Goal: Task Accomplishment & Management: Complete application form

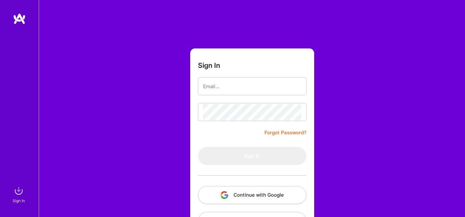
click at [217, 88] on input "email" at bounding box center [252, 86] width 98 height 16
type input "[EMAIL_ADDRESS][DOMAIN_NAME]"
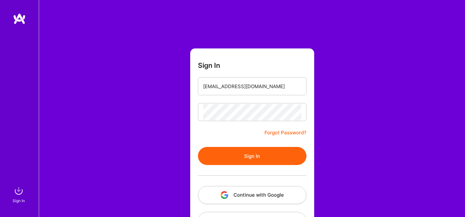
click at [249, 157] on button "Sign In" at bounding box center [252, 156] width 108 height 18
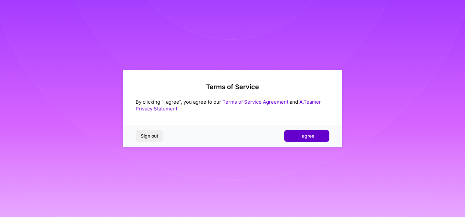
click at [302, 140] on button "I agree" at bounding box center [306, 136] width 45 height 12
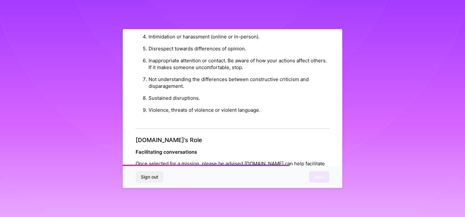
scroll to position [729, 0]
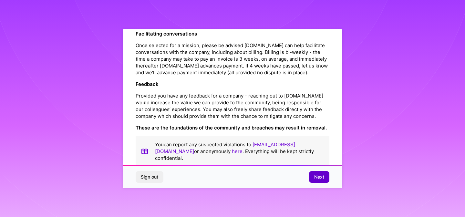
click at [317, 178] on span "Next" at bounding box center [319, 177] width 10 height 6
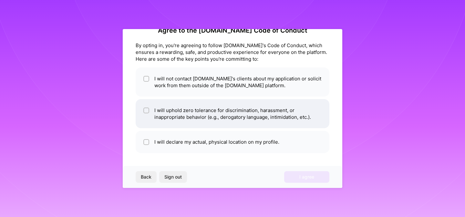
scroll to position [0, 0]
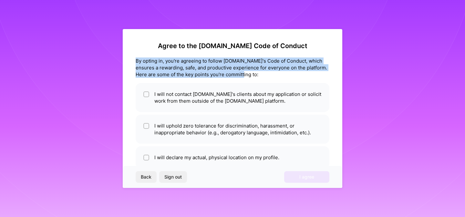
drag, startPoint x: 136, startPoint y: 62, endPoint x: 244, endPoint y: 74, distance: 108.4
click at [244, 74] on div "By opting in, you're agreeing to follow A.Team's Code of Conduct, which ensures…" at bounding box center [233, 67] width 194 height 20
click at [237, 77] on div at bounding box center [237, 77] width 0 height 0
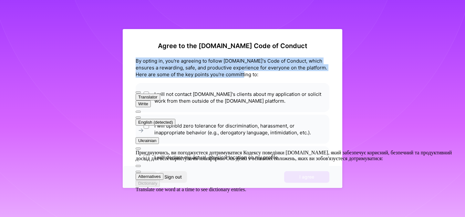
click at [236, 72] on div "By opting in, you're agreeing to follow A.Team's Code of Conduct, which ensures…" at bounding box center [233, 67] width 194 height 20
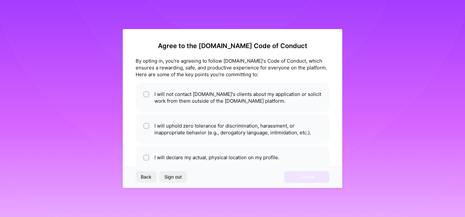
scroll to position [15, 0]
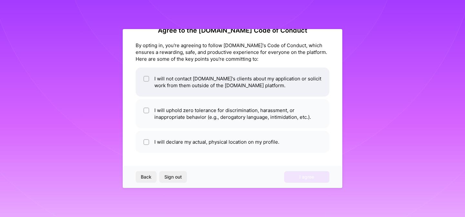
click at [148, 78] on div at bounding box center [146, 79] width 6 height 6
checkbox input "true"
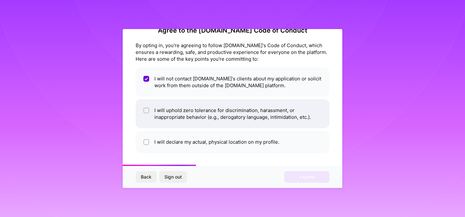
click at [147, 107] on span at bounding box center [146, 114] width 6 height 14
checkbox input "true"
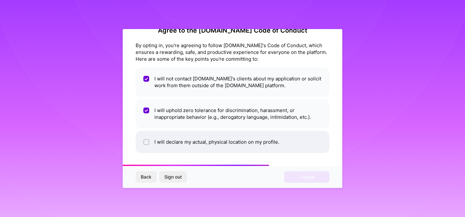
click at [147, 140] on div at bounding box center [146, 142] width 6 height 6
checkbox input "true"
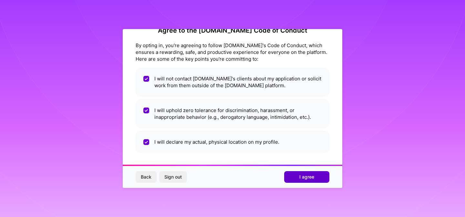
click at [299, 173] on button "I agree" at bounding box center [306, 177] width 45 height 12
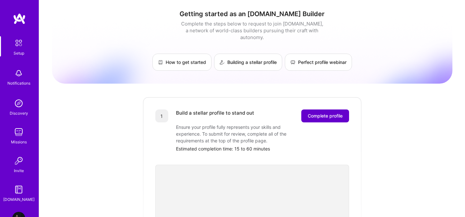
click at [324, 113] on span "Complete profile" at bounding box center [325, 116] width 35 height 6
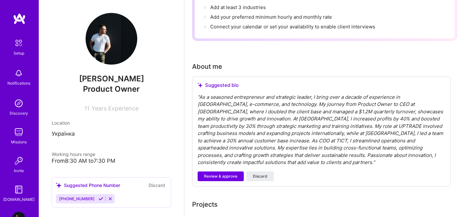
scroll to position [123, 0]
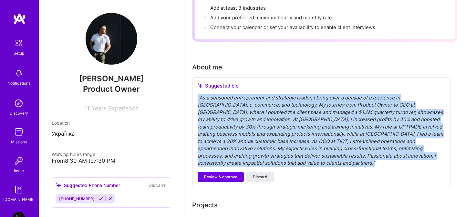
drag, startPoint x: 229, startPoint y: 154, endPoint x: 198, endPoint y: 89, distance: 72.4
click at [198, 94] on div "" As a seasoned entrepreneur and strategic leader, I bring over a decade of exp…" at bounding box center [320, 130] width 247 height 73
click at [272, 119] on div "" As a seasoned entrepreneur and strategic leader, I bring over a decade of exp…" at bounding box center [320, 130] width 247 height 73
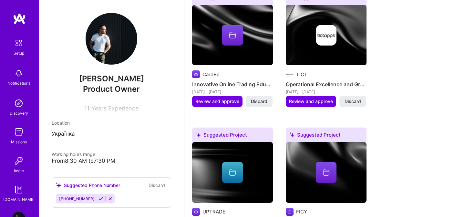
scroll to position [618, 0]
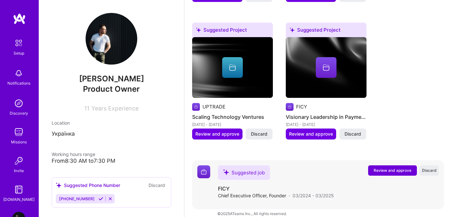
click at [383, 167] on span "Review and approve" at bounding box center [392, 169] width 38 height 5
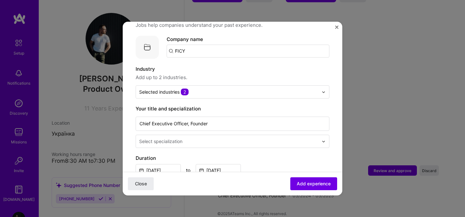
scroll to position [63, 0]
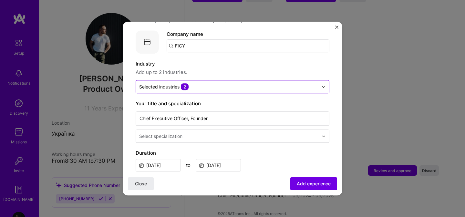
click at [209, 83] on input "text" at bounding box center [228, 86] width 179 height 7
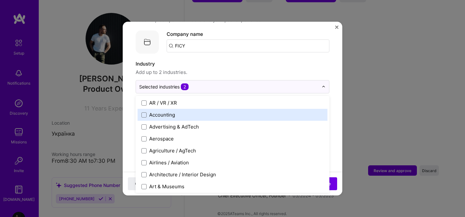
scroll to position [0, 0]
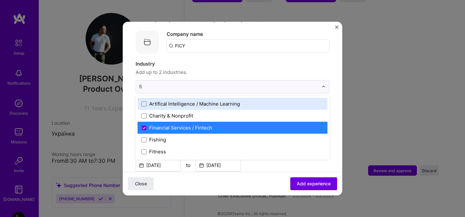
type input "fi"
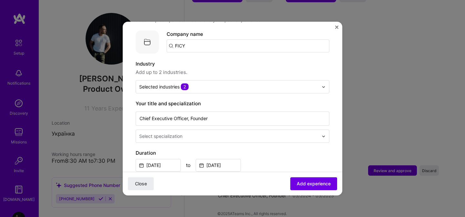
click at [208, 68] on span "Add up to 2 industries." at bounding box center [233, 72] width 194 height 8
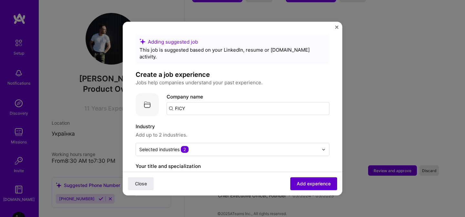
click at [311, 185] on span "Add experience" at bounding box center [314, 183] width 34 height 6
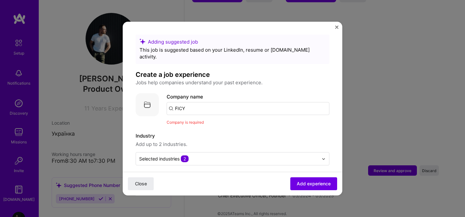
click at [201, 102] on input "FICY" at bounding box center [247, 108] width 163 height 13
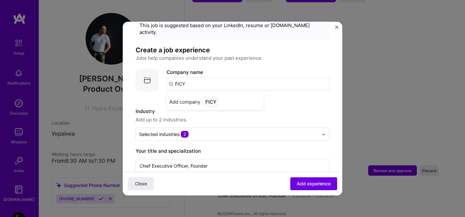
scroll to position [24, 0]
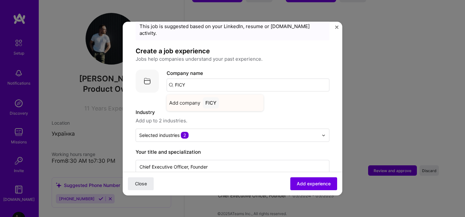
type input "FICY"
click at [210, 97] on div "FICY" at bounding box center [211, 102] width 16 height 11
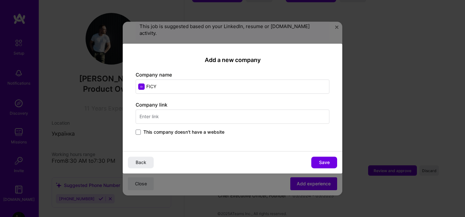
click at [196, 117] on input "text" at bounding box center [233, 116] width 194 height 14
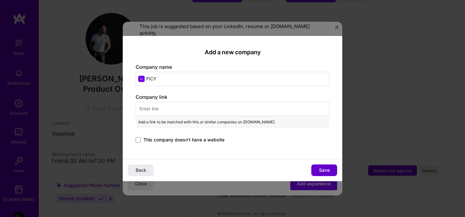
click at [327, 172] on span "Save" at bounding box center [324, 170] width 11 height 6
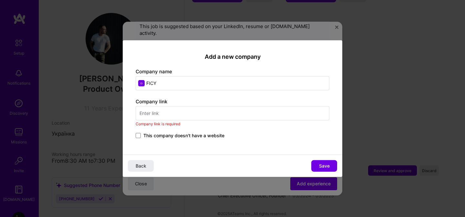
click at [177, 113] on input "text" at bounding box center [233, 113] width 194 height 14
click at [141, 134] on label "This company doesn't have a website" at bounding box center [180, 135] width 89 height 6
click at [0, 0] on input "This company doesn't have a website" at bounding box center [0, 0] width 0 height 0
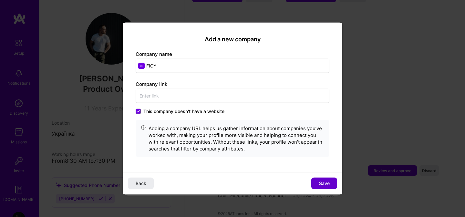
click at [322, 186] on span "Save" at bounding box center [324, 183] width 11 height 6
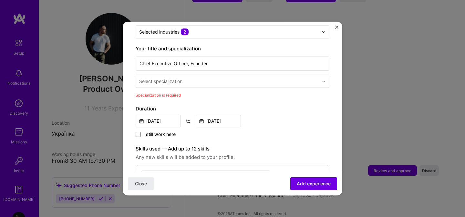
scroll to position [127, 0]
click at [182, 77] on div "Select specialization" at bounding box center [160, 80] width 43 height 7
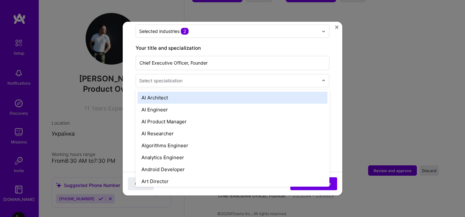
type input "r"
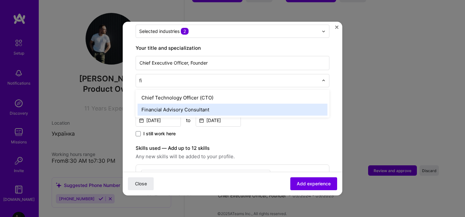
type input "f"
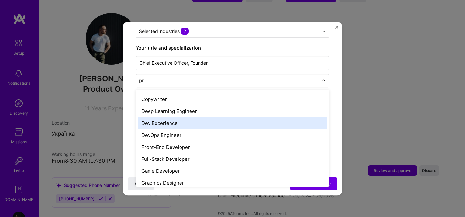
scroll to position [3, 0]
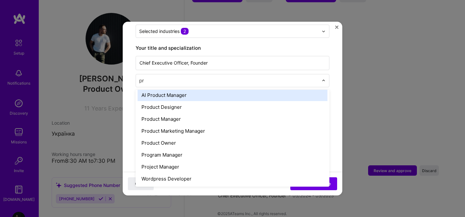
type input "pro"
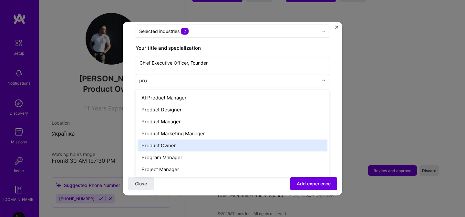
click at [176, 139] on div "Product Owner" at bounding box center [232, 145] width 190 height 12
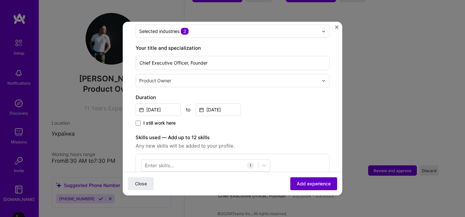
click at [308, 185] on span "Add experience" at bounding box center [314, 183] width 34 height 6
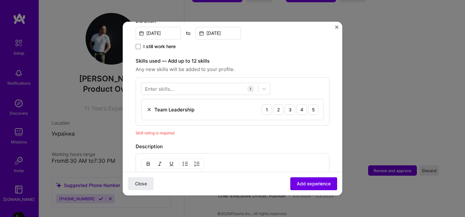
scroll to position [196, 0]
click at [316, 103] on div "5" at bounding box center [313, 108] width 10 height 10
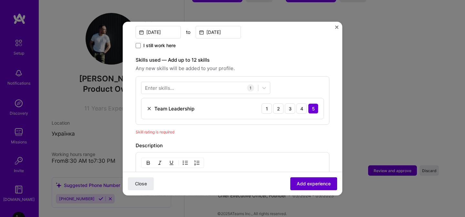
click at [306, 181] on span "Add experience" at bounding box center [314, 183] width 34 height 6
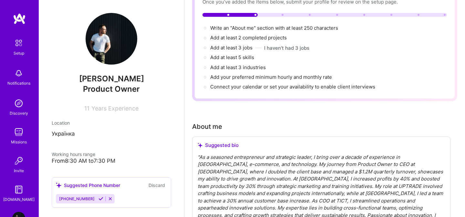
scroll to position [0, 0]
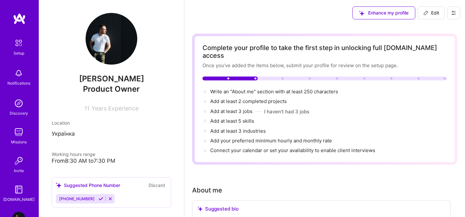
click at [257, 76] on div at bounding box center [324, 78] width 244 height 4
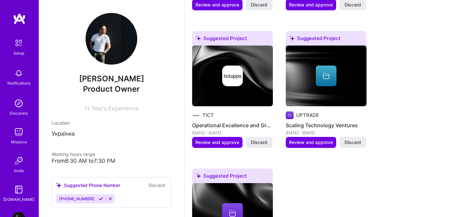
scroll to position [487, 0]
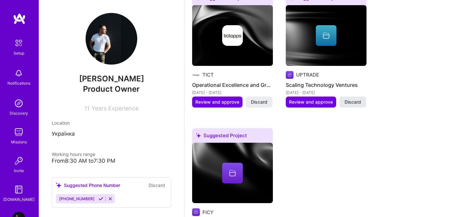
click at [351, 99] on span "Discard" at bounding box center [352, 102] width 16 height 6
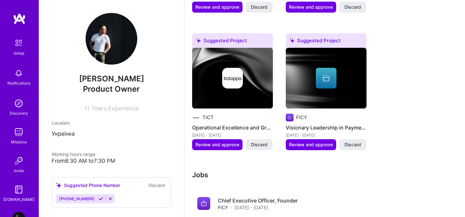
scroll to position [444, 0]
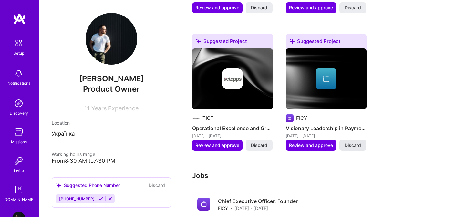
click at [347, 142] on span "Discard" at bounding box center [352, 145] width 16 height 6
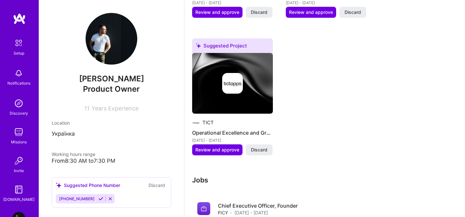
scroll to position [433, 0]
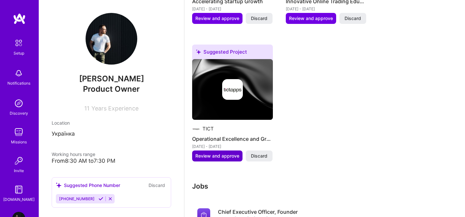
click at [216, 153] on span "Review and approve" at bounding box center [217, 156] width 44 height 6
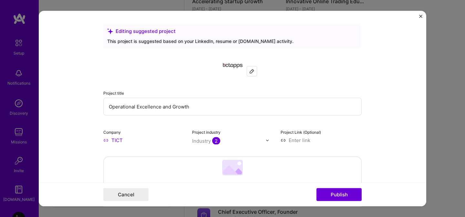
drag, startPoint x: 200, startPoint y: 108, endPoint x: 105, endPoint y: 106, distance: 95.2
click at [105, 106] on input "Operational Excellence and Growth" at bounding box center [232, 107] width 258 height 18
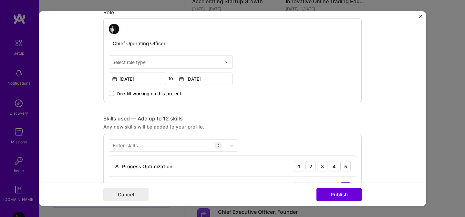
scroll to position [308, 0]
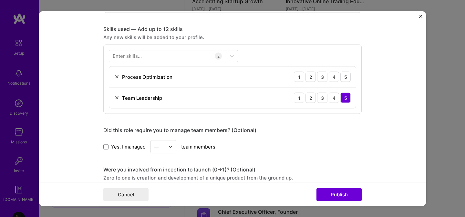
type input "COO"
click at [347, 77] on div "5" at bounding box center [345, 77] width 10 height 10
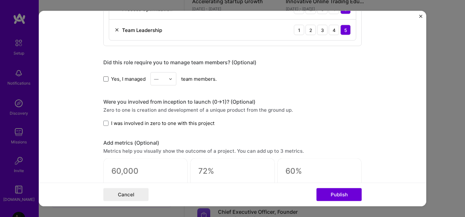
click at [107, 81] on span at bounding box center [105, 78] width 5 height 5
click at [0, 0] on input "Yes, I managed" at bounding box center [0, 0] width 0 height 0
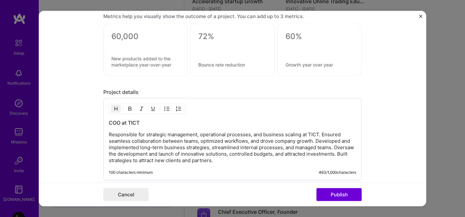
scroll to position [549, 0]
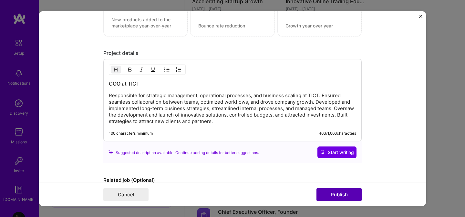
click at [330, 196] on button "Publish" at bounding box center [338, 194] width 45 height 13
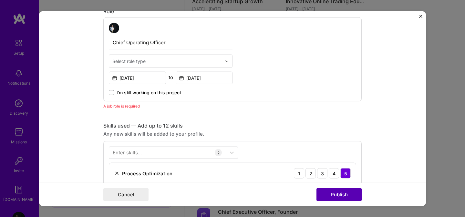
scroll to position [217, 0]
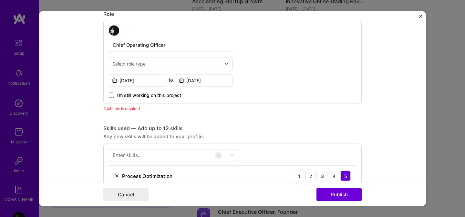
click at [112, 95] on span at bounding box center [111, 95] width 5 height 5
click at [0, 0] on input "I’m still working on this project" at bounding box center [0, 0] width 0 height 0
click at [331, 196] on button "Publish" at bounding box center [338, 194] width 45 height 13
click at [329, 192] on button "Publish" at bounding box center [338, 194] width 45 height 13
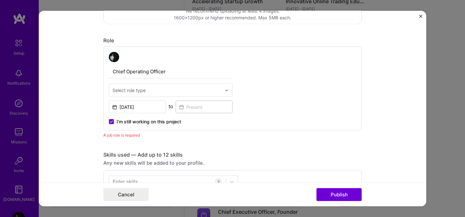
scroll to position [180, 0]
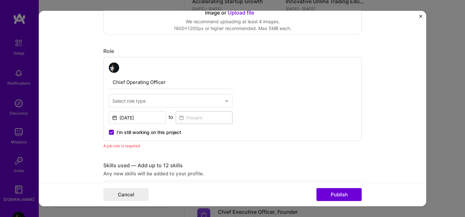
click at [159, 99] on input "text" at bounding box center [166, 100] width 109 height 7
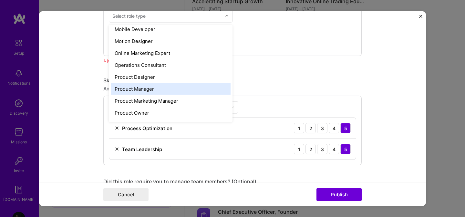
scroll to position [547, 0]
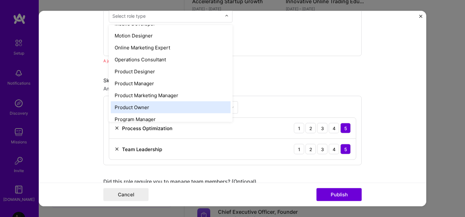
click at [136, 109] on div "Product Owner" at bounding box center [171, 107] width 120 height 12
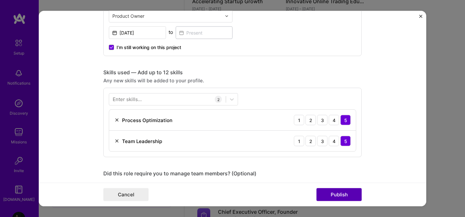
click at [336, 194] on button "Publish" at bounding box center [338, 194] width 45 height 13
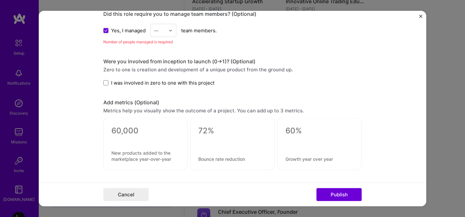
click at [217, 101] on div "Add metrics (Optional)" at bounding box center [232, 102] width 258 height 7
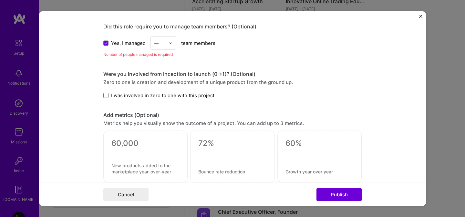
scroll to position [409, 0]
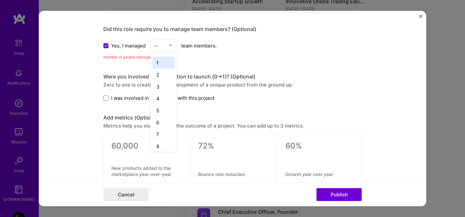
click at [161, 48] on input "text" at bounding box center [159, 45] width 11 height 7
click at [163, 122] on div "11" at bounding box center [163, 123] width 22 height 12
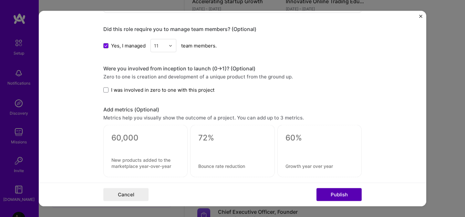
click at [334, 197] on button "Publish" at bounding box center [338, 194] width 45 height 13
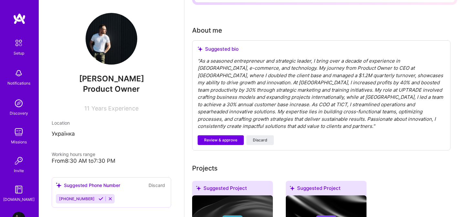
scroll to position [155, 0]
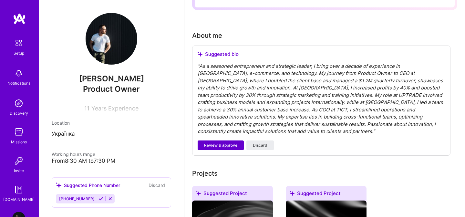
click at [217, 141] on button "Review & approve" at bounding box center [220, 145] width 46 height 10
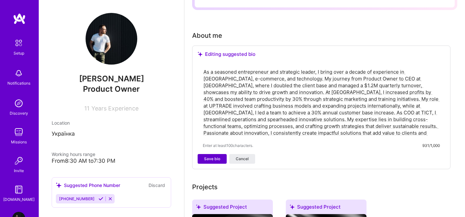
click at [216, 156] on span "Save bio" at bounding box center [212, 159] width 16 height 6
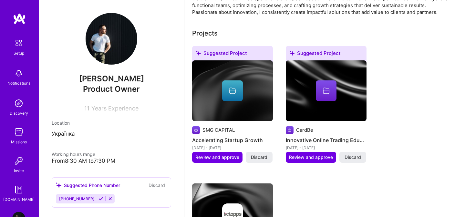
scroll to position [234, 0]
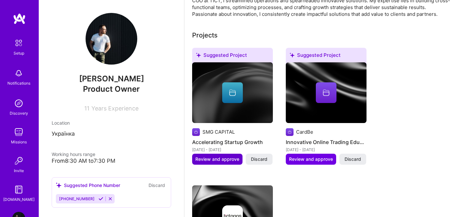
click at [210, 156] on span "Review and approve" at bounding box center [217, 159] width 44 height 6
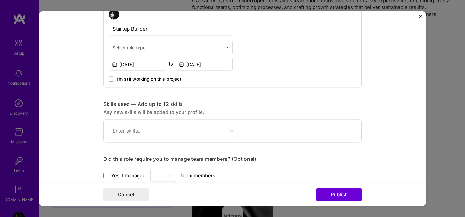
scroll to position [212, 0]
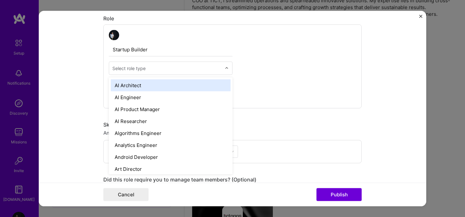
click at [175, 69] on input "text" at bounding box center [166, 68] width 109 height 7
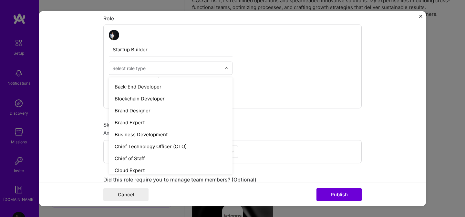
scroll to position [126, 0]
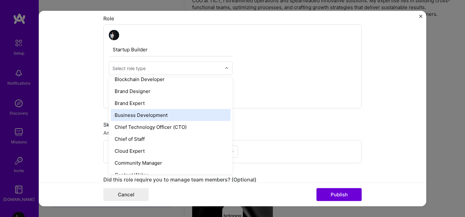
click at [157, 116] on div "Business Development" at bounding box center [171, 115] width 120 height 12
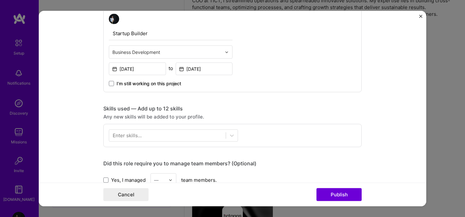
scroll to position [247, 0]
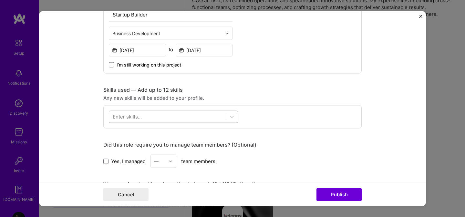
click at [189, 118] on div at bounding box center [167, 116] width 116 height 11
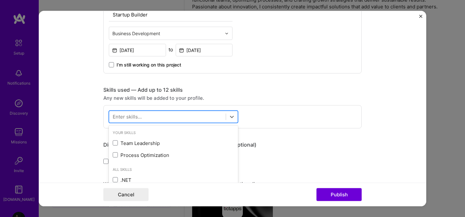
scroll to position [242, 0]
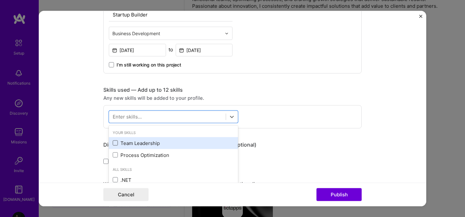
click at [116, 140] on span at bounding box center [115, 142] width 5 height 5
click at [0, 0] on input "checkbox" at bounding box center [0, 0] width 0 height 0
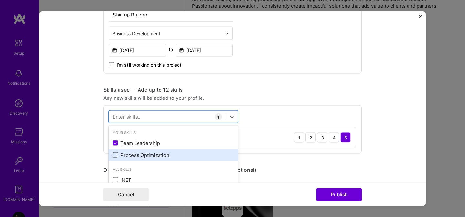
click at [116, 154] on span at bounding box center [115, 154] width 5 height 5
click at [0, 0] on input "checkbox" at bounding box center [0, 0] width 0 height 0
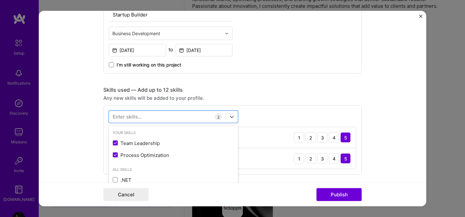
click at [136, 116] on div "Enter skills..." at bounding box center [127, 116] width 29 height 7
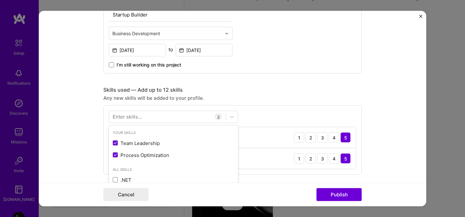
scroll to position [250, 0]
click at [136, 116] on div "Enter skills..." at bounding box center [127, 116] width 29 height 7
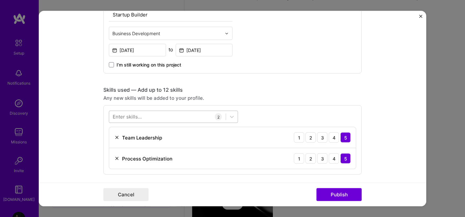
click at [144, 118] on div at bounding box center [167, 116] width 116 height 11
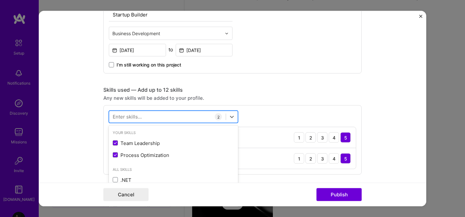
scroll to position [258, 0]
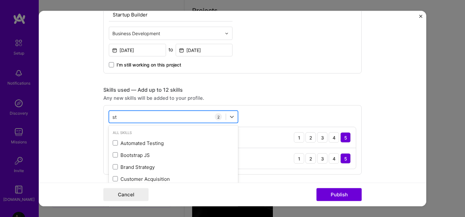
type input "s"
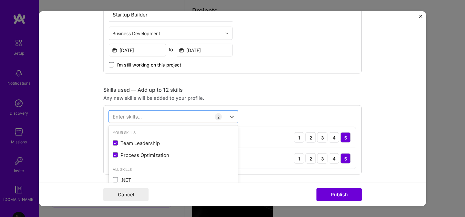
click at [357, 100] on div "Any new skills will be added to your profile." at bounding box center [232, 98] width 258 height 7
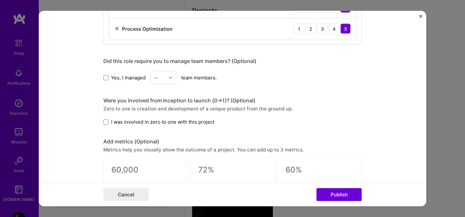
scroll to position [384, 0]
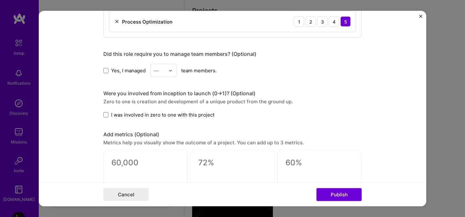
click at [172, 68] on div at bounding box center [171, 70] width 7 height 13
click at [164, 146] on div "6" at bounding box center [163, 147] width 22 height 12
click at [107, 116] on span at bounding box center [105, 114] width 5 height 5
click at [0, 0] on input "I was involved in zero to one with this project" at bounding box center [0, 0] width 0 height 0
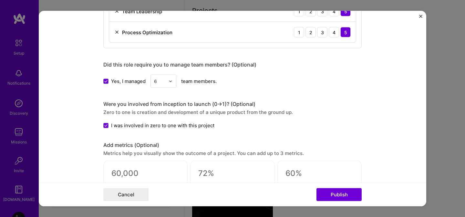
scroll to position [369, 0]
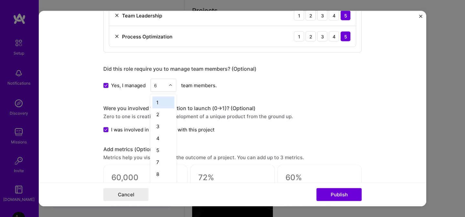
click at [173, 85] on div at bounding box center [171, 85] width 7 height 13
click at [163, 135] on div "15" at bounding box center [163, 133] width 22 height 12
click at [281, 111] on div "Were you involved from inception to launch (0 -> 1)? (Optional)" at bounding box center [232, 108] width 258 height 7
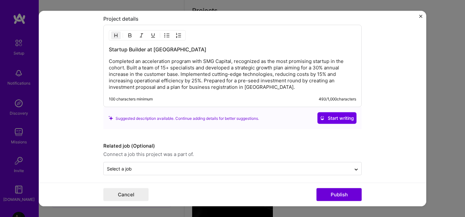
scroll to position [588, 0]
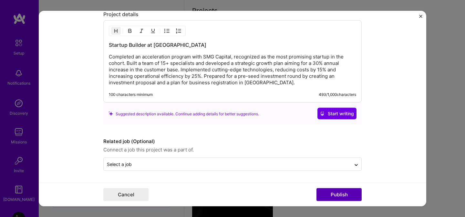
click at [323, 194] on button "Publish" at bounding box center [338, 194] width 45 height 13
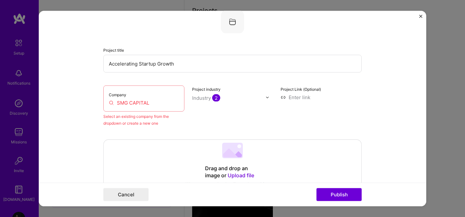
scroll to position [42, 0]
click at [155, 102] on input "SMG CAPITAL" at bounding box center [144, 103] width 70 height 7
click at [119, 103] on input "SMG CAPITAL" at bounding box center [144, 103] width 70 height 7
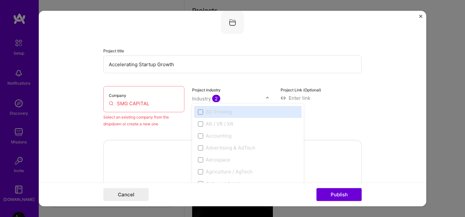
click at [215, 97] on span "2" at bounding box center [216, 98] width 8 height 7
click at [267, 94] on div "Project industry option 3D Printing focused disabled, 1 of 120. 120 results ava…" at bounding box center [232, 106] width 81 height 41
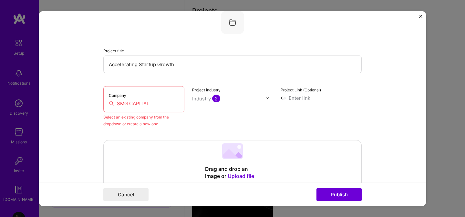
click at [267, 96] on img at bounding box center [267, 98] width 4 height 4
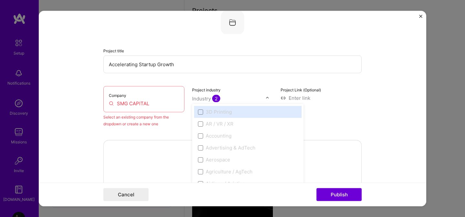
click at [267, 96] on img at bounding box center [267, 98] width 4 height 4
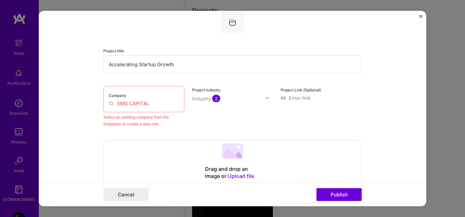
click at [190, 122] on div "Company SMG CAPITAL Select an existing company from the dropdown or create a ne…" at bounding box center [232, 106] width 258 height 41
drag, startPoint x: 167, startPoint y: 125, endPoint x: 102, endPoint y: 116, distance: 65.7
click at [102, 116] on form "Editing suggested project This project is suggested based on your LinkedIn, res…" at bounding box center [232, 108] width 387 height 195
click at [103, 105] on div at bounding box center [103, 105] width 0 height 0
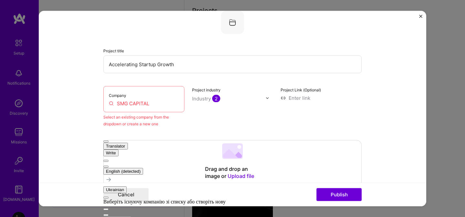
click at [97, 129] on form "Editing suggested project This project is suggested based on your LinkedIn, res…" at bounding box center [232, 108] width 387 height 195
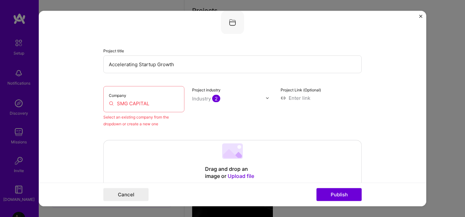
click at [137, 108] on div "Company SMG CAPITAL" at bounding box center [143, 99] width 81 height 26
click at [146, 103] on input "SMG CAPITAL" at bounding box center [144, 103] width 70 height 7
click at [163, 103] on input "SMG CAPITAL" at bounding box center [144, 103] width 70 height 7
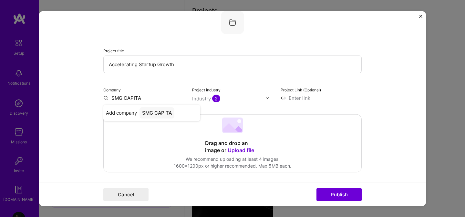
type input "SMG CAPITAL"
click at [155, 115] on div "SMG CAPITAL" at bounding box center [157, 112] width 37 height 11
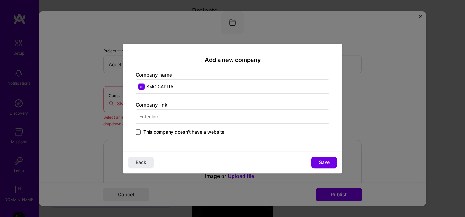
click at [136, 131] on span at bounding box center [138, 131] width 5 height 5
click at [0, 0] on input "This company doesn't have a website" at bounding box center [0, 0] width 0 height 0
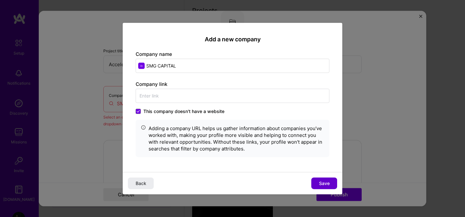
click at [324, 186] on span "Save" at bounding box center [324, 183] width 11 height 6
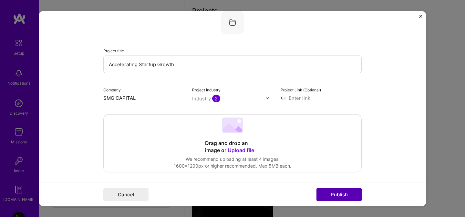
click at [328, 200] on button "Publish" at bounding box center [338, 194] width 45 height 13
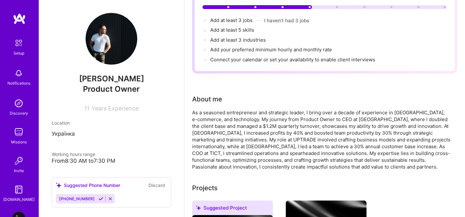
scroll to position [0, 0]
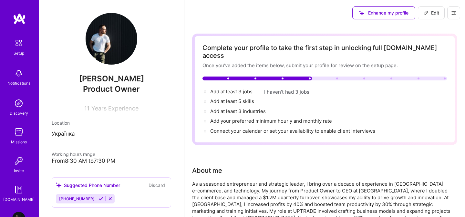
click at [281, 88] on button "I haven't had 3 jobs" at bounding box center [286, 91] width 45 height 7
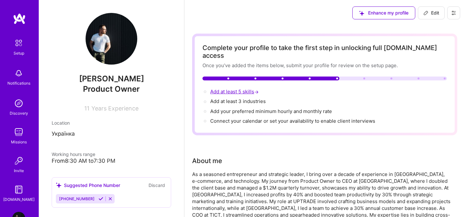
click at [241, 88] on span "Add at least 5 skills →" at bounding box center [235, 91] width 50 height 6
select select "US"
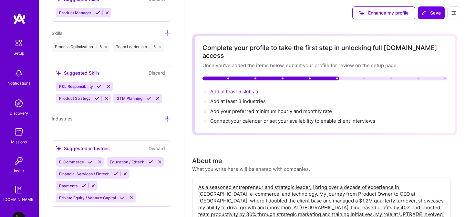
scroll to position [524, 0]
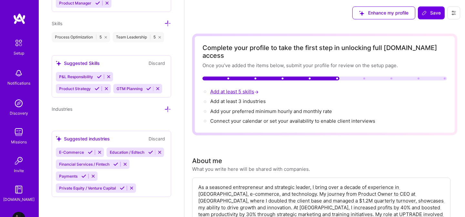
click at [257, 88] on span "→" at bounding box center [256, 91] width 5 height 7
click at [239, 88] on span "Add at least 5 skills →" at bounding box center [235, 91] width 50 height 6
click at [130, 77] on div "P&L Responsibility Product Strategy GTM Planning" at bounding box center [111, 82] width 111 height 21
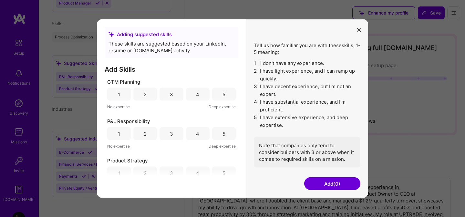
click at [222, 93] on div "5" at bounding box center [223, 94] width 3 height 7
click at [222, 135] on div "5" at bounding box center [223, 133] width 3 height 7
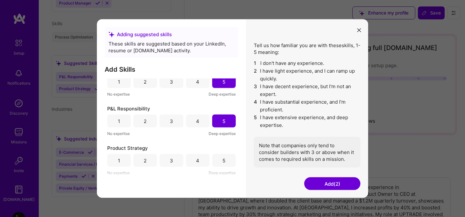
click at [220, 165] on div "5" at bounding box center [224, 160] width 24 height 13
click at [322, 187] on button "Add (3)" at bounding box center [332, 183] width 56 height 13
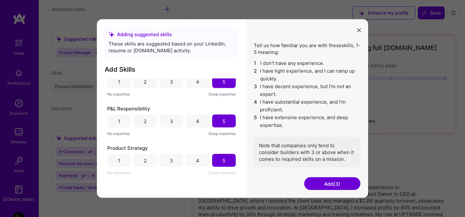
scroll to position [474, 0]
click at [341, 183] on button "Add (3)" at bounding box center [332, 183] width 56 height 13
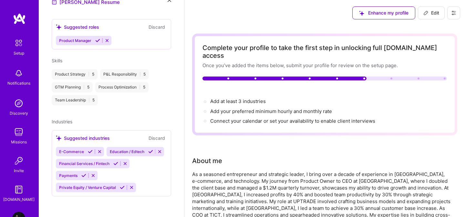
scroll to position [236, 0]
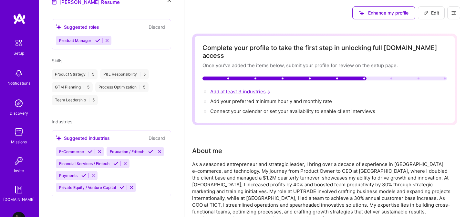
click at [253, 88] on span "Add at least 3 industries →" at bounding box center [240, 91] width 61 height 6
select select "US"
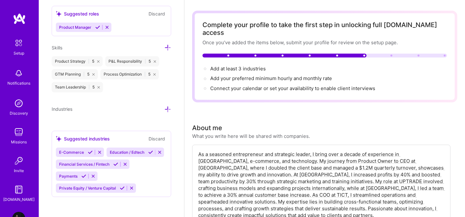
scroll to position [26, 0]
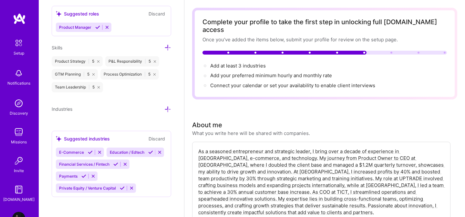
click at [146, 167] on div "E-Commerce Education / Edtech Financial Services / Fintech Payments Private Equ…" at bounding box center [111, 169] width 111 height 45
click at [85, 138] on div "Suggested industries" at bounding box center [83, 138] width 54 height 7
click at [152, 138] on button "Discard" at bounding box center [156, 138] width 20 height 7
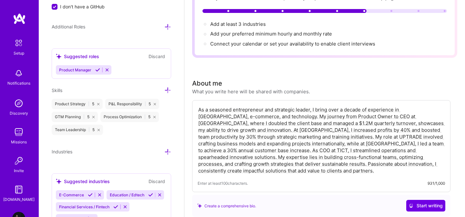
scroll to position [66, 0]
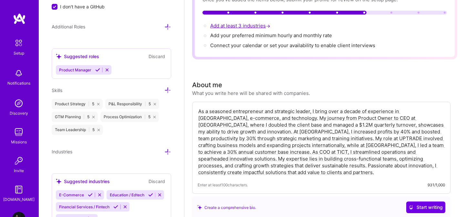
click at [216, 23] on span "Add at least 3 industries →" at bounding box center [240, 26] width 61 height 6
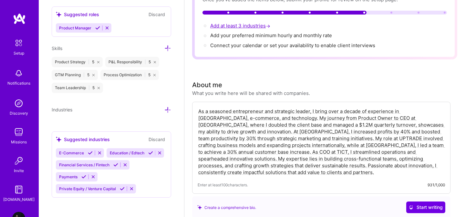
scroll to position [500, 0]
click at [124, 173] on div "E-Commerce Education / Edtech Financial Services / Fintech Payments Private Equ…" at bounding box center [111, 169] width 111 height 45
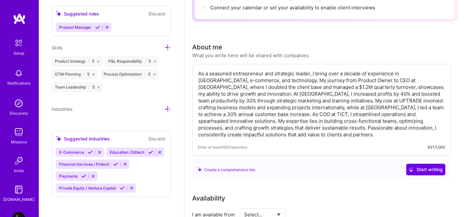
click at [133, 188] on icon at bounding box center [131, 188] width 5 height 5
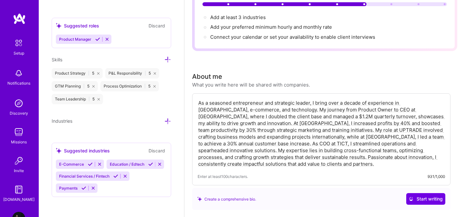
scroll to position [0, 0]
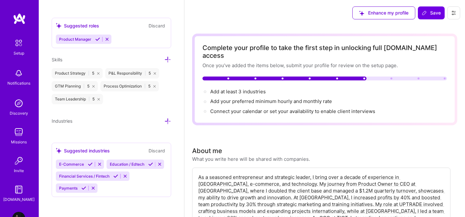
click at [94, 187] on icon at bounding box center [93, 188] width 5 height 5
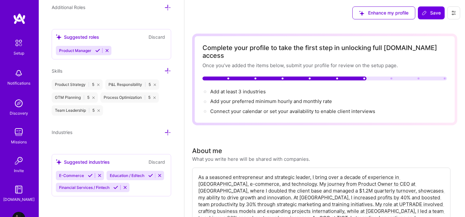
scroll to position [476, 0]
click at [98, 175] on icon at bounding box center [99, 176] width 5 height 5
click at [101, 159] on div "Suggested industries" at bounding box center [83, 162] width 54 height 7
click at [170, 131] on icon at bounding box center [167, 133] width 7 height 7
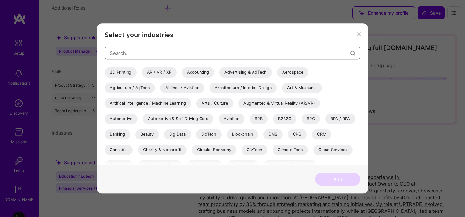
click at [138, 52] on input "modal" at bounding box center [230, 53] width 240 height 16
click at [259, 119] on div "B2B" at bounding box center [258, 119] width 18 height 10
click at [306, 118] on div "B2C" at bounding box center [310, 119] width 18 height 10
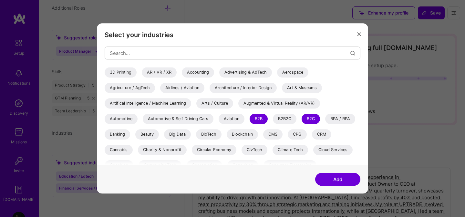
click at [123, 135] on div "Banking" at bounding box center [117, 134] width 25 height 10
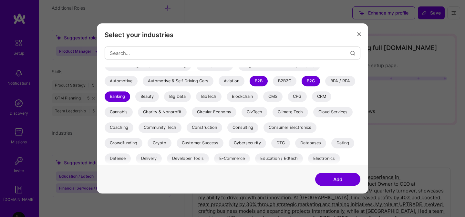
scroll to position [57, 0]
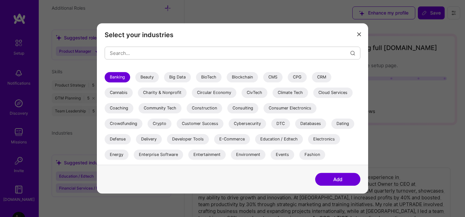
click at [125, 108] on div "Coaching" at bounding box center [119, 108] width 29 height 10
click at [125, 125] on div "Crowdfunding" at bounding box center [124, 123] width 38 height 10
click at [154, 125] on div "Crypto" at bounding box center [159, 123] width 24 height 10
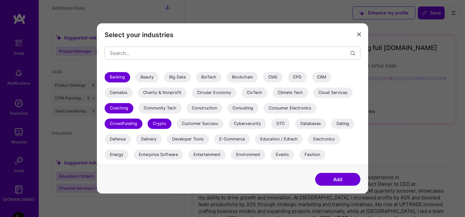
click at [224, 139] on div "E-Commerce" at bounding box center [232, 139] width 36 height 10
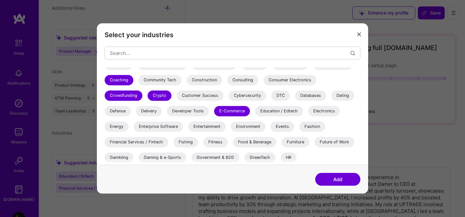
scroll to position [86, 0]
click at [274, 110] on div "Education / Edtech" at bounding box center [279, 111] width 48 height 10
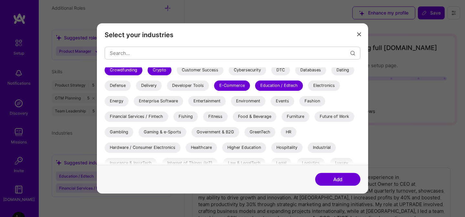
scroll to position [112, 0]
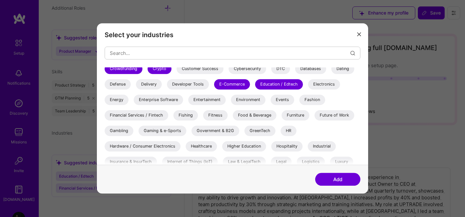
click at [156, 117] on div "Financial Services / Fintech" at bounding box center [137, 115] width 64 height 10
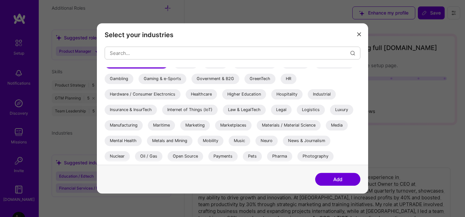
scroll to position [164, 0]
click at [195, 124] on div "Marketing" at bounding box center [195, 125] width 30 height 10
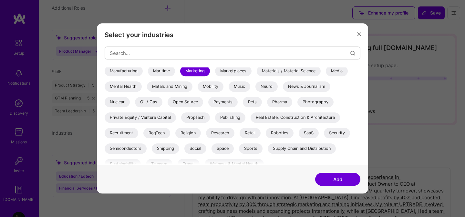
scroll to position [225, 0]
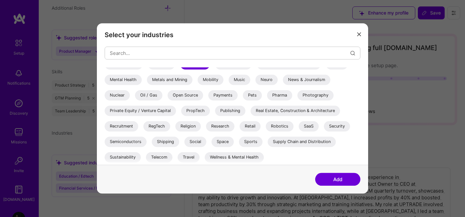
click at [311, 124] on div "SaaS" at bounding box center [308, 126] width 20 height 10
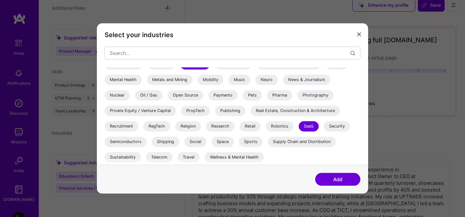
scroll to position [8, 0]
click at [188, 156] on div "Travel" at bounding box center [188, 157] width 22 height 10
click at [326, 177] on button "Add" at bounding box center [337, 179] width 45 height 13
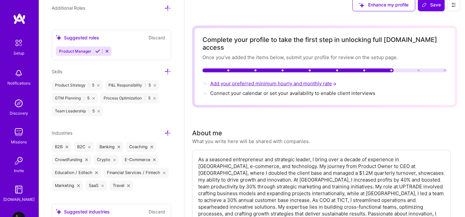
click at [249, 80] on span "Add your preferred minimum hourly and monthly rate →" at bounding box center [273, 83] width 127 height 6
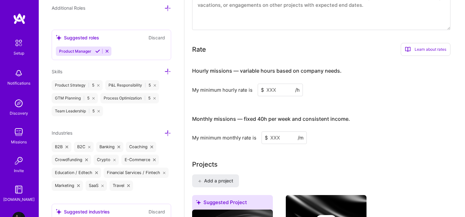
scroll to position [364, 0]
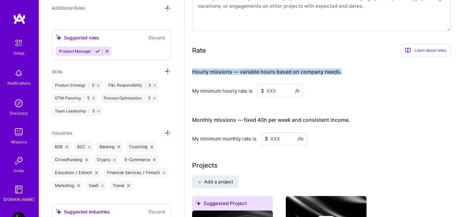
drag, startPoint x: 192, startPoint y: 64, endPoint x: 342, endPoint y: 64, distance: 149.7
click at [342, 64] on h3 "Hourly missions — variable hours based on company needs." at bounding box center [321, 72] width 258 height 20
click at [340, 67] on div at bounding box center [340, 67] width 0 height 0
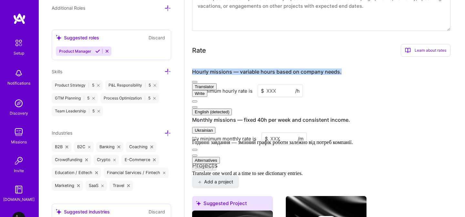
click at [353, 71] on h3 "Hourly missions — variable hours based on company needs." at bounding box center [321, 72] width 258 height 20
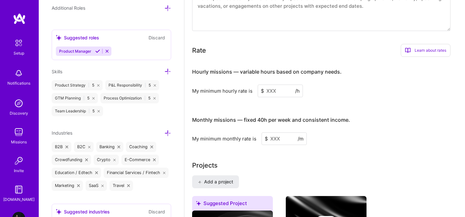
click at [269, 88] on input at bounding box center [279, 91] width 45 height 13
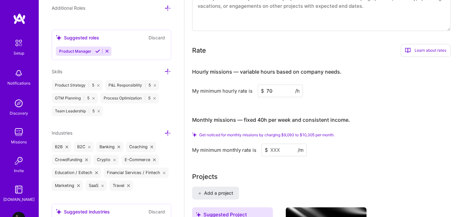
type input "7"
type input "50"
click at [288, 145] on input at bounding box center [283, 150] width 45 height 13
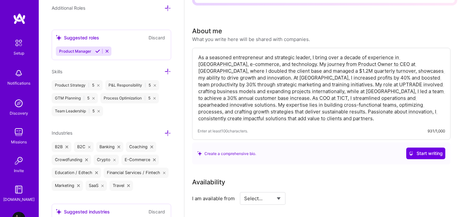
scroll to position [0, 0]
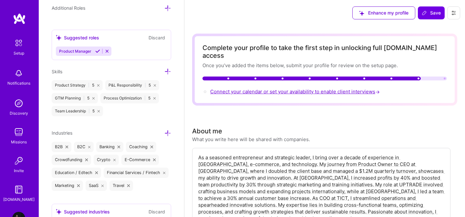
type input "6500"
click at [281, 88] on span "Connect your calendar or set your availability to enable client interviews →" at bounding box center [295, 91] width 171 height 6
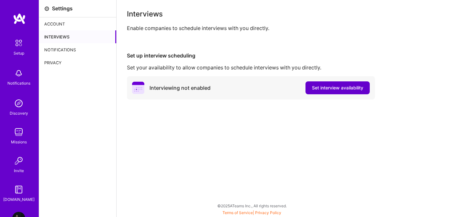
click at [323, 89] on span "Set interview availability" at bounding box center [337, 88] width 51 height 6
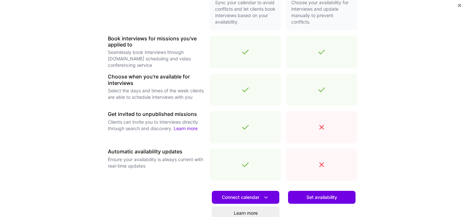
scroll to position [235, 0]
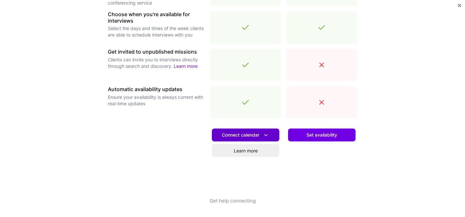
click at [257, 137] on span "Connect calendar" at bounding box center [245, 135] width 47 height 7
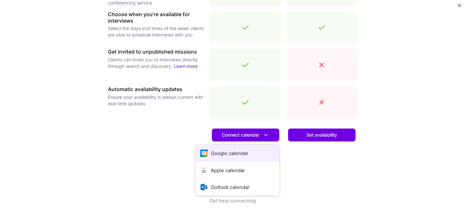
click at [240, 151] on button "Google calendar" at bounding box center [237, 153] width 84 height 17
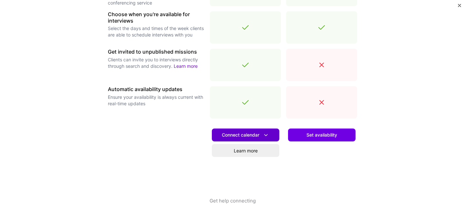
click at [246, 139] on button "Connect calendar" at bounding box center [245, 134] width 67 height 13
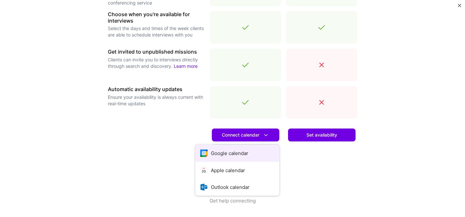
click at [226, 154] on button "Google calendar" at bounding box center [237, 153] width 84 height 17
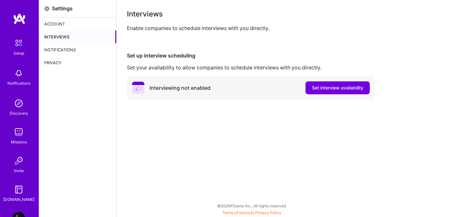
click at [53, 25] on div "Account" at bounding box center [77, 23] width 77 height 13
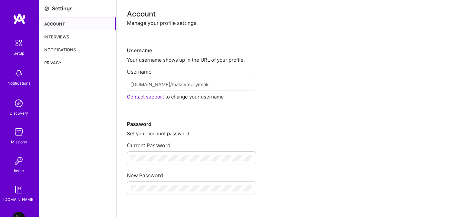
click at [21, 106] on img at bounding box center [18, 103] width 13 height 13
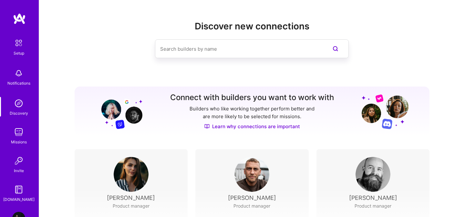
click at [21, 131] on img at bounding box center [18, 132] width 13 height 13
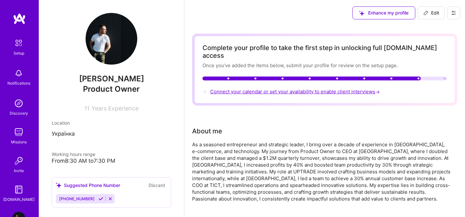
click at [271, 88] on span "Connect your calendar or set your availability to enable client interviews →" at bounding box center [295, 91] width 171 height 6
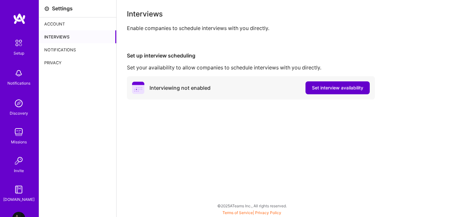
click at [330, 93] on button "Set interview availability" at bounding box center [337, 87] width 64 height 13
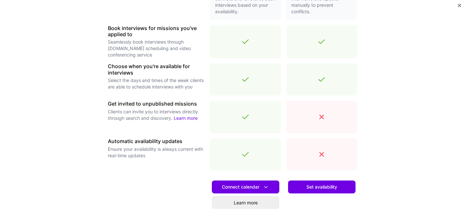
scroll to position [235, 0]
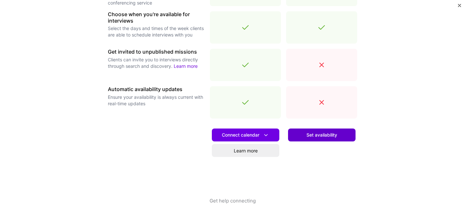
click at [319, 138] on button "Set availability" at bounding box center [321, 134] width 67 height 13
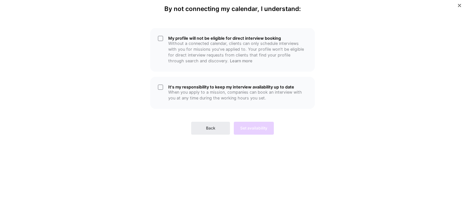
scroll to position [0, 0]
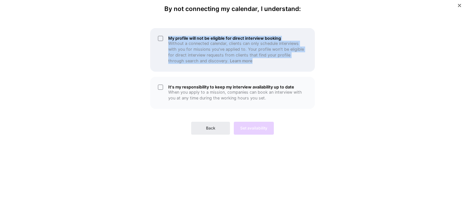
drag, startPoint x: 166, startPoint y: 30, endPoint x: 294, endPoint y: 61, distance: 131.6
click at [294, 61] on div "My profile will not be eligible for direct interview booking Without a connecte…" at bounding box center [232, 50] width 165 height 44
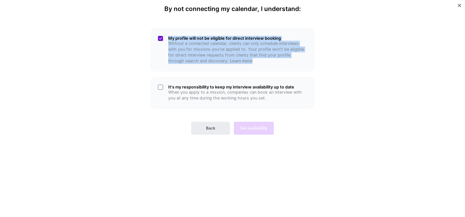
click at [234, 63] on div at bounding box center [234, 63] width 0 height 0
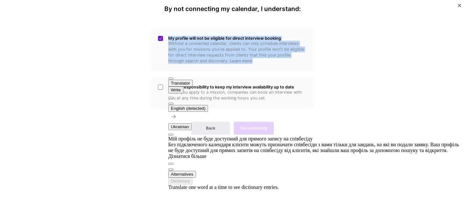
click at [335, 47] on div "By not connecting my calendar, I understand: My profile will not be eligible fo…" at bounding box center [232, 108] width 465 height 217
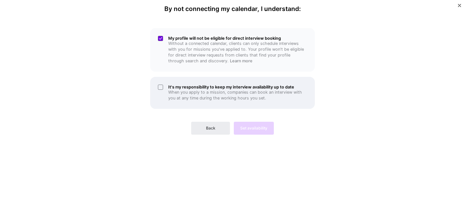
click at [158, 86] on div "It's my responsibility to keep my interview availability up to date When you ap…" at bounding box center [232, 93] width 165 height 32
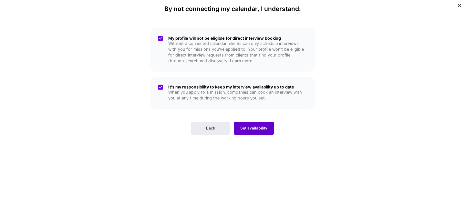
click at [250, 132] on button "Set availability" at bounding box center [254, 128] width 40 height 13
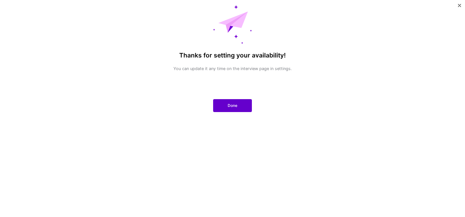
click at [234, 106] on span "Done" at bounding box center [232, 106] width 10 height 6
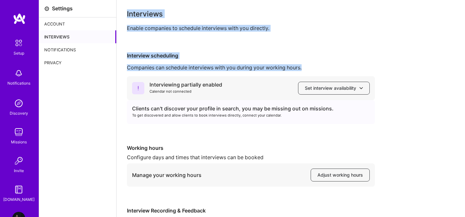
drag, startPoint x: 127, startPoint y: 13, endPoint x: 315, endPoint y: 66, distance: 195.1
click at [315, 66] on div "Interviews Enable companies to schedule interviews with you directly. Interview…" at bounding box center [291, 130] width 328 height 240
click at [303, 71] on div at bounding box center [303, 71] width 0 height 0
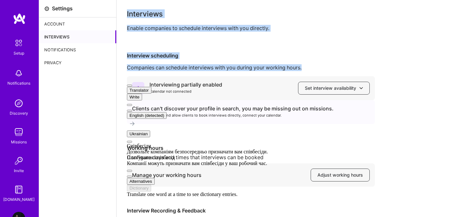
click at [361, 59] on div "Interview scheduling Companies can schedule interviews with you during your wor…" at bounding box center [291, 151] width 328 height 198
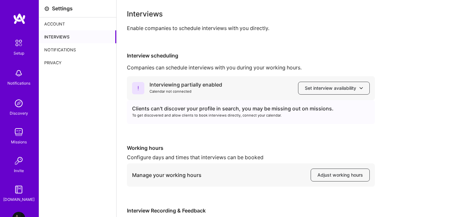
click at [60, 24] on div "Account" at bounding box center [77, 23] width 77 height 13
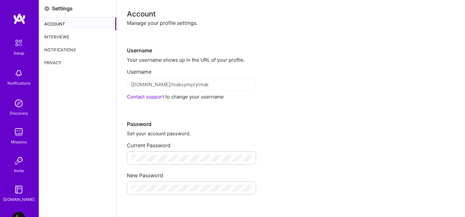
click at [21, 45] on img at bounding box center [19, 43] width 14 height 14
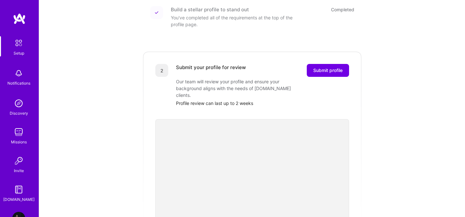
scroll to position [99, 0]
click at [331, 66] on span "Submit profile" at bounding box center [327, 69] width 29 height 6
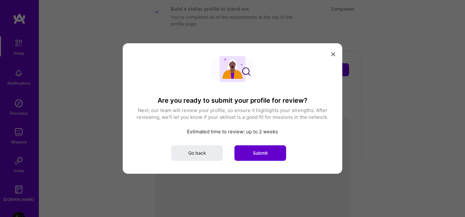
click at [258, 150] on span "Submit" at bounding box center [260, 153] width 15 height 6
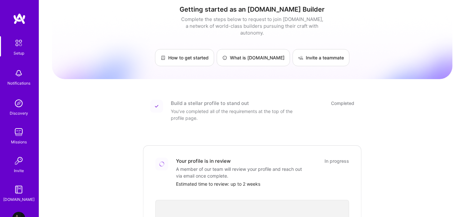
scroll to position [0, 0]
